Goal: Complete application form: Complete application form

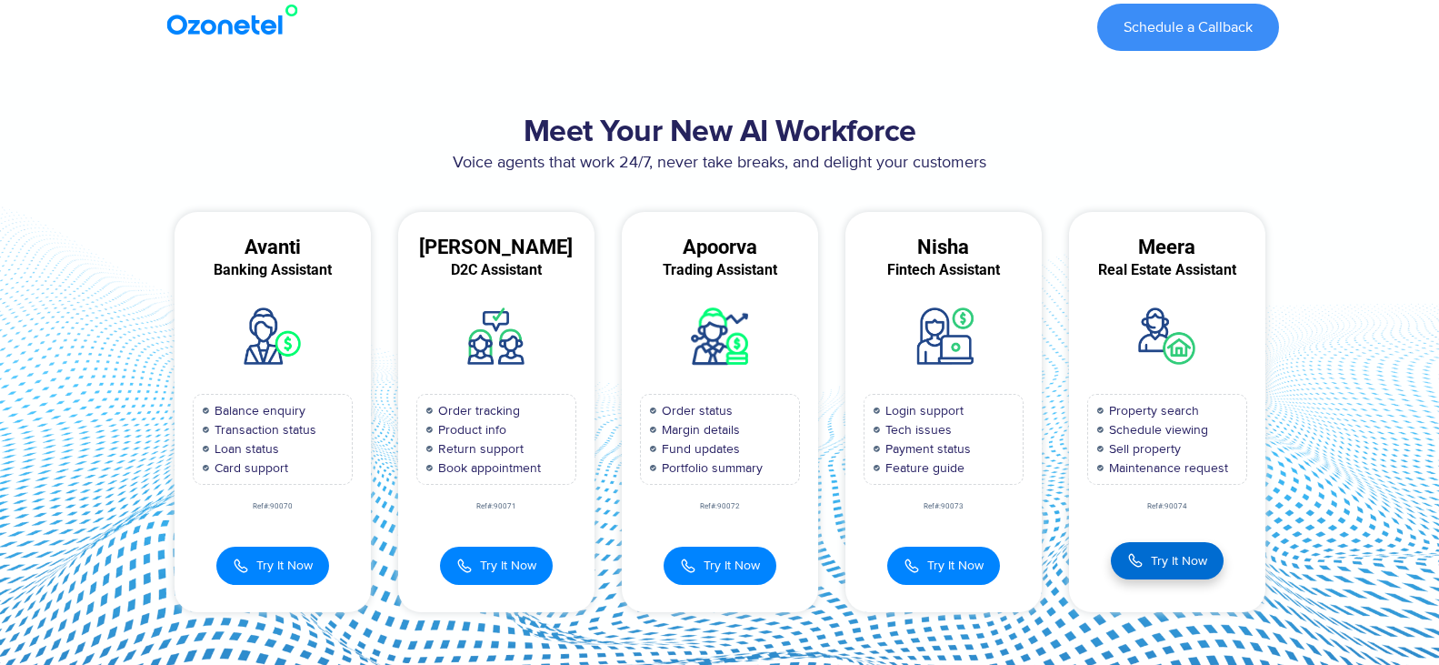
click at [1156, 564] on span "Try It Now" at bounding box center [1179, 560] width 56 height 19
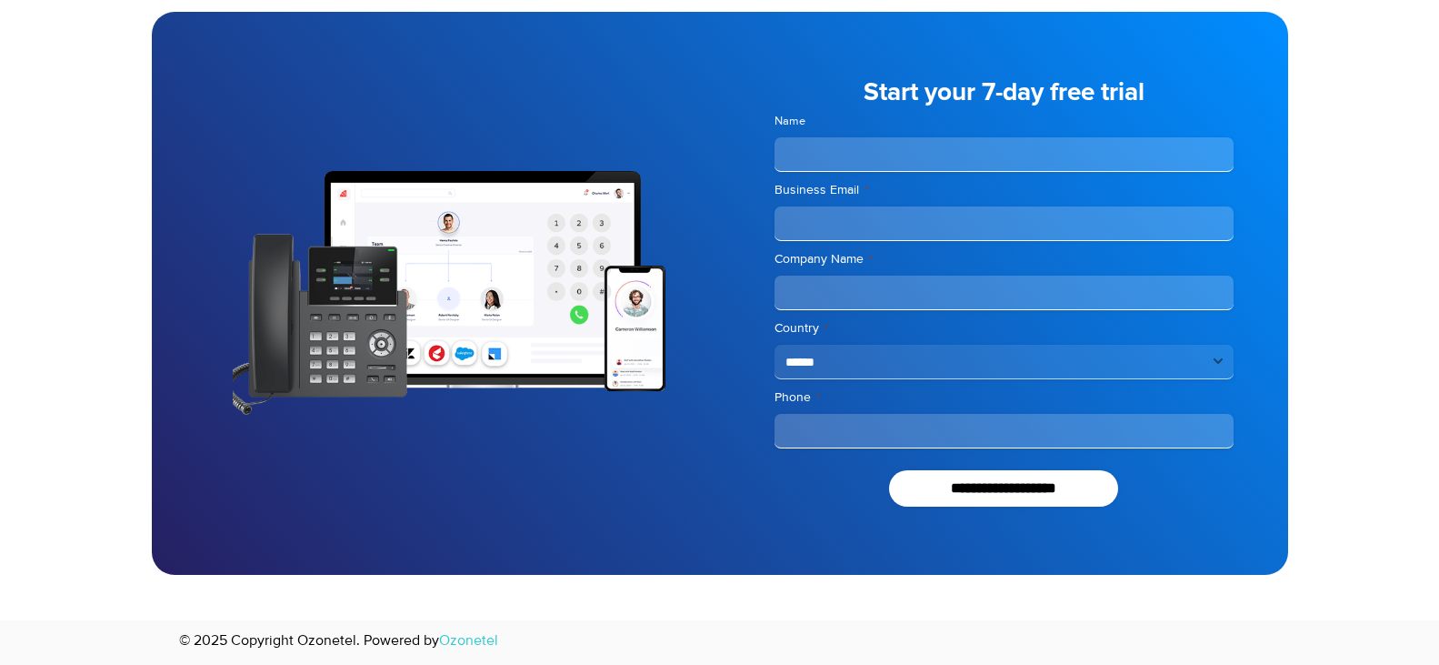
scroll to position [1543, 0]
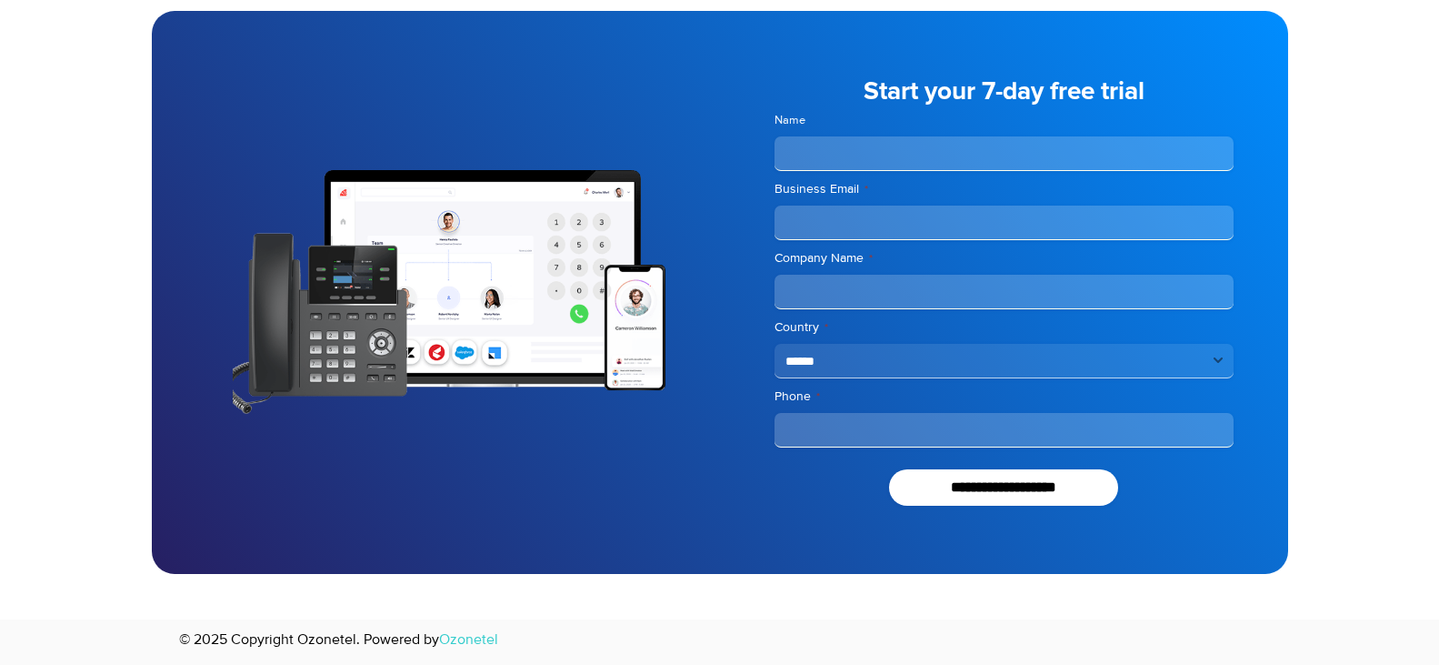
click at [1002, 363] on select "**********" at bounding box center [1004, 361] width 459 height 35
click at [949, 287] on input "Company Name *" at bounding box center [1004, 292] width 459 height 35
click at [861, 158] on input "Name" at bounding box center [1004, 153] width 459 height 35
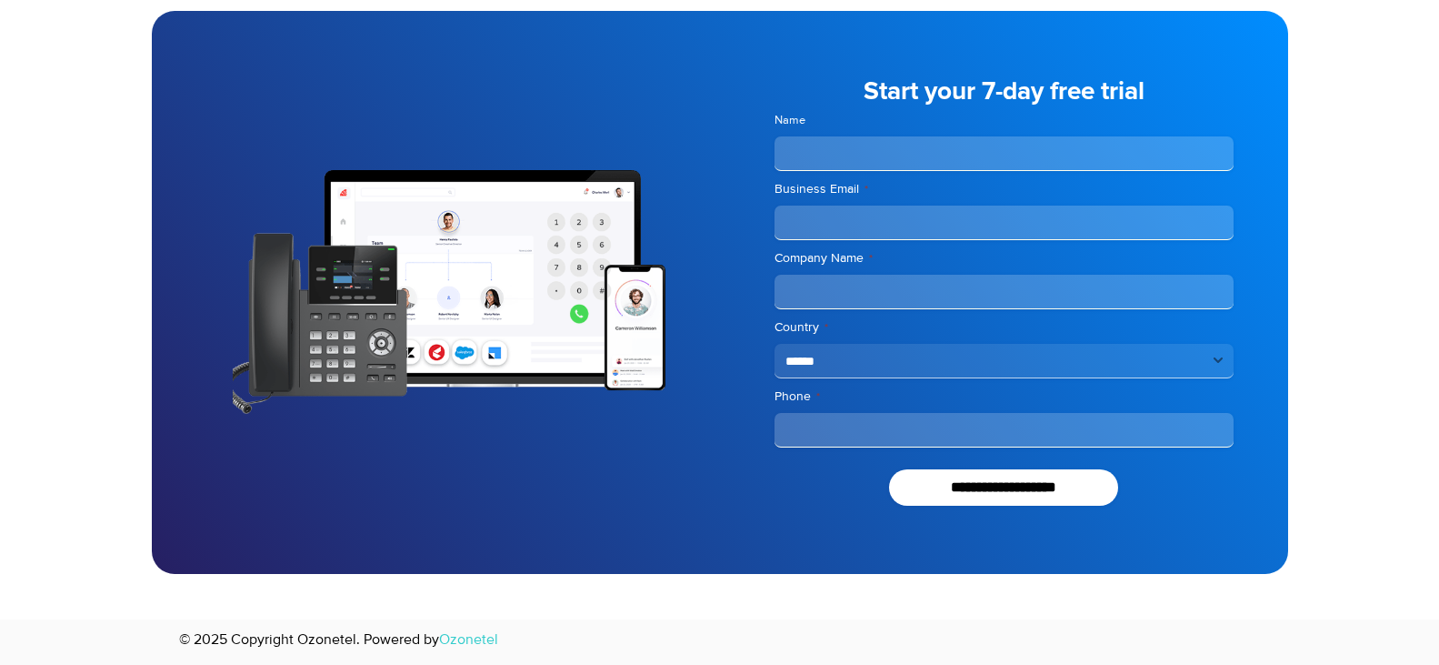
click at [1359, 472] on div at bounding box center [719, 292] width 1439 height 654
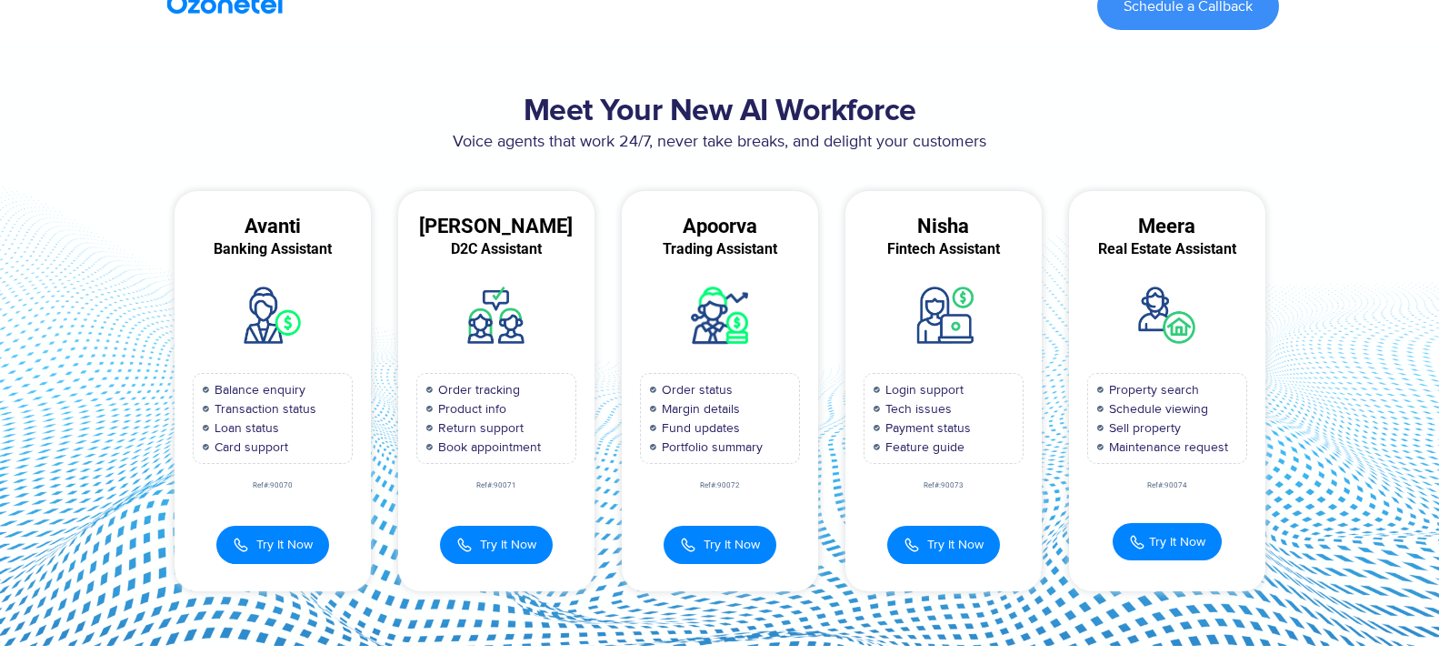
scroll to position [0, 0]
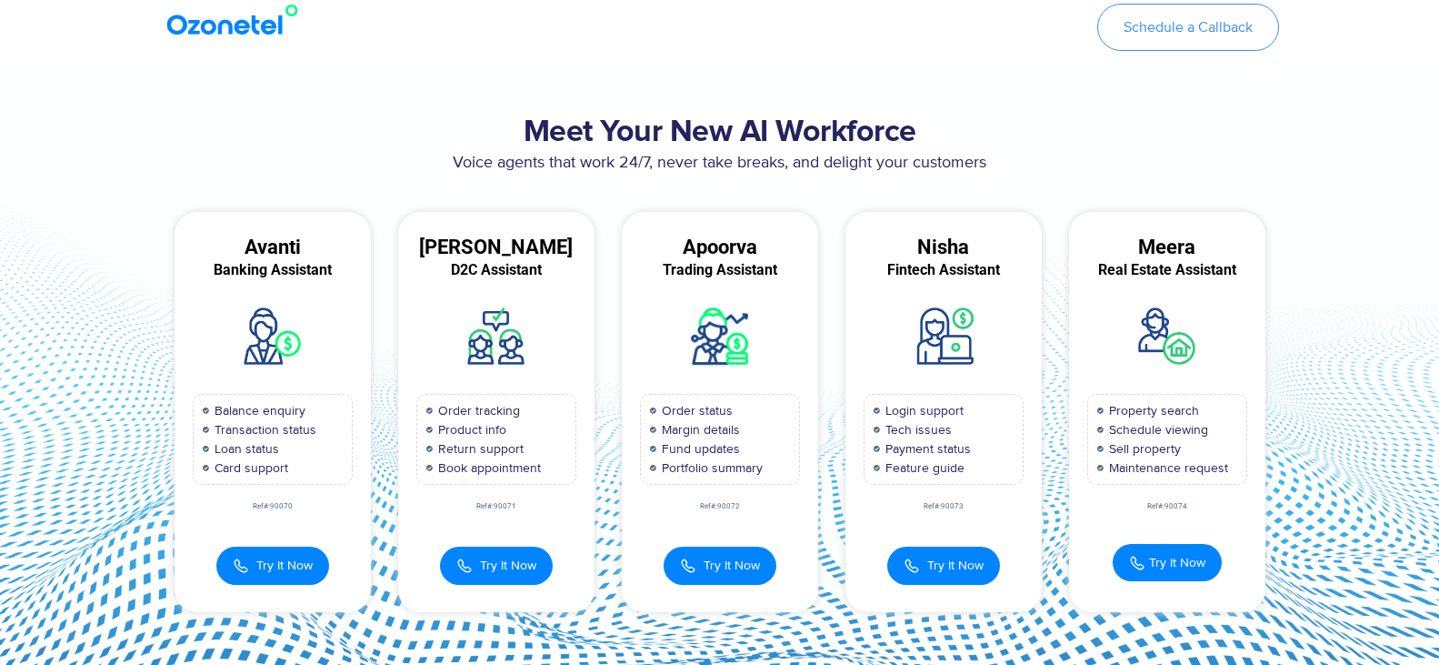
click at [1171, 25] on span "Schedule a Callback" at bounding box center [1188, 27] width 129 height 15
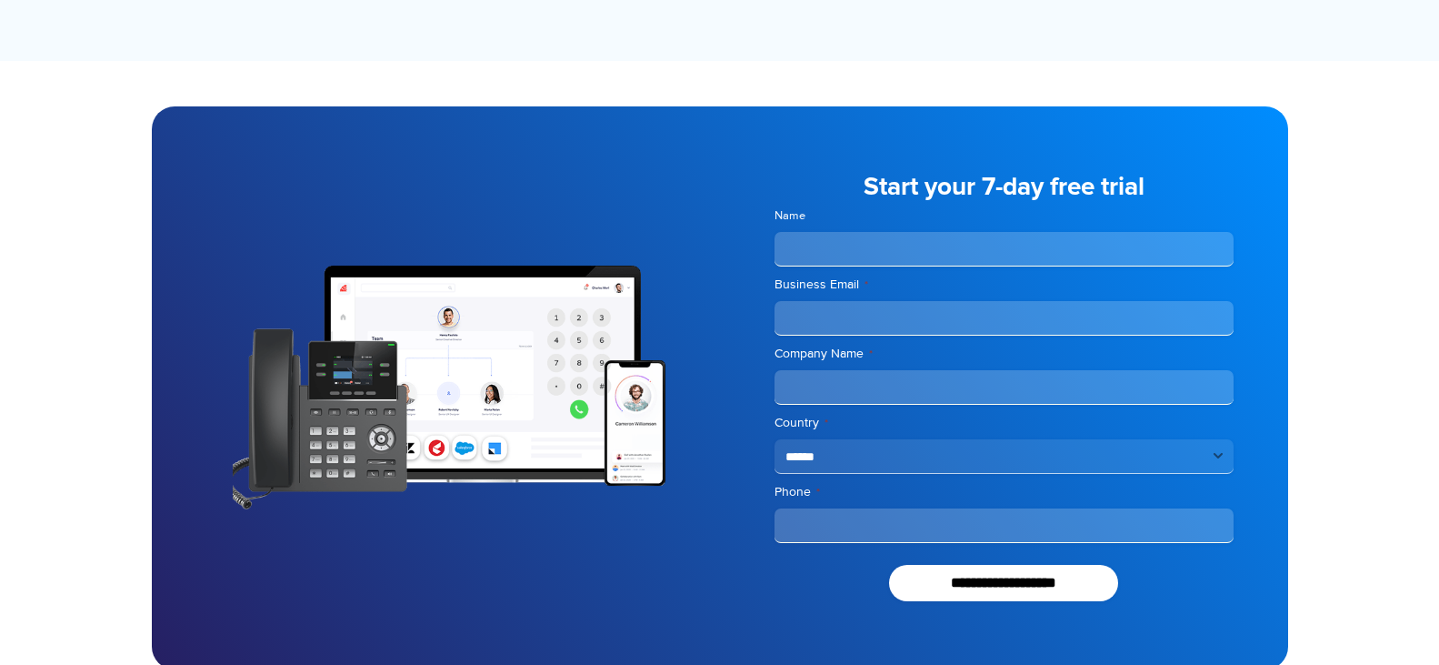
scroll to position [1543, 0]
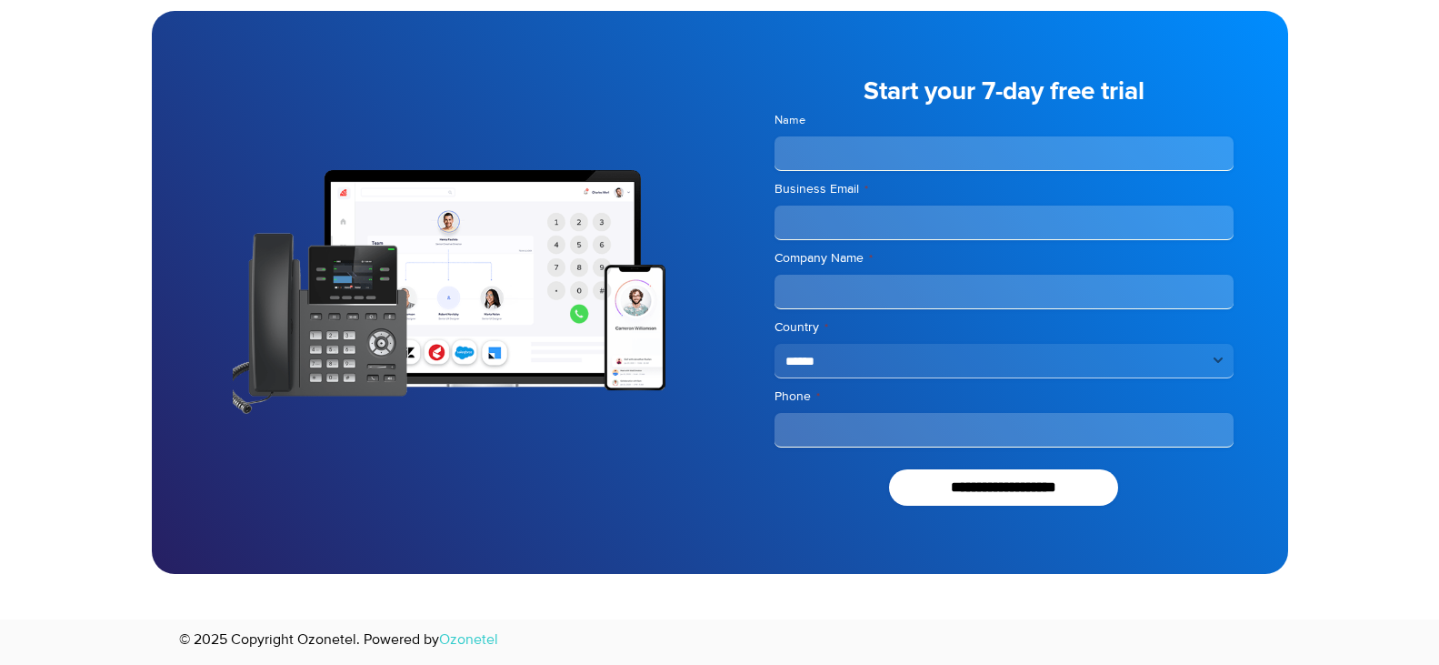
click at [847, 140] on input "Name" at bounding box center [1004, 153] width 459 height 35
click at [1029, 491] on input "**********" at bounding box center [1004, 487] width 230 height 36
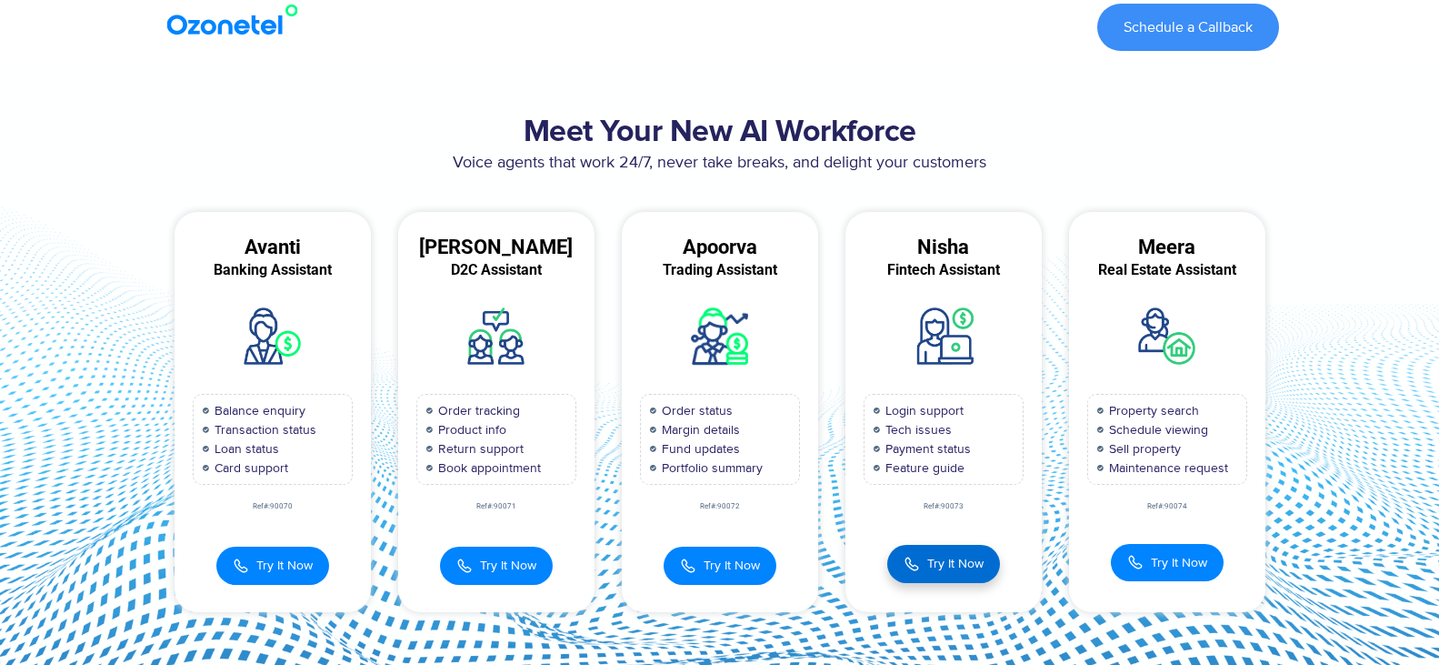
click at [942, 563] on span "Try It Now" at bounding box center [955, 563] width 56 height 19
